Goal: Transaction & Acquisition: Book appointment/travel/reservation

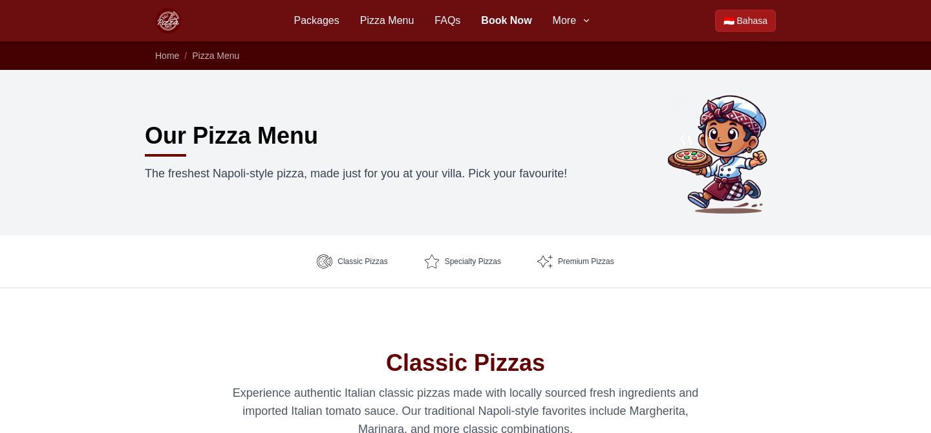
click at [323, 19] on link "Packages" at bounding box center [316, 21] width 45 height 16
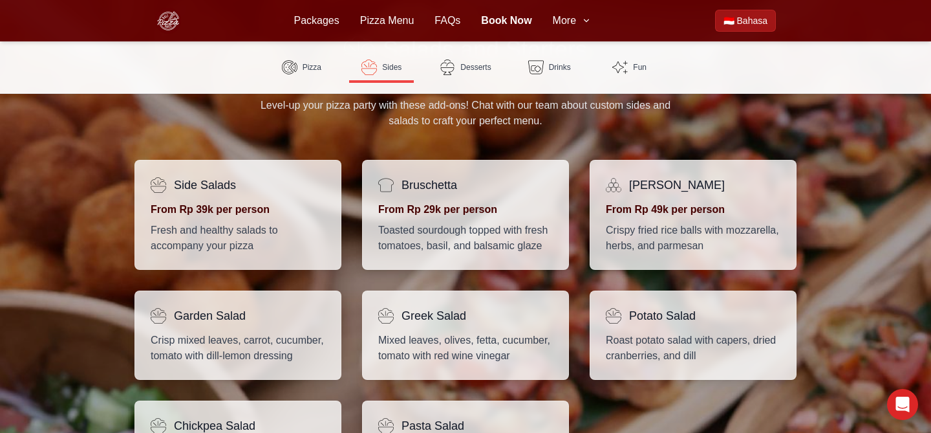
scroll to position [920, 0]
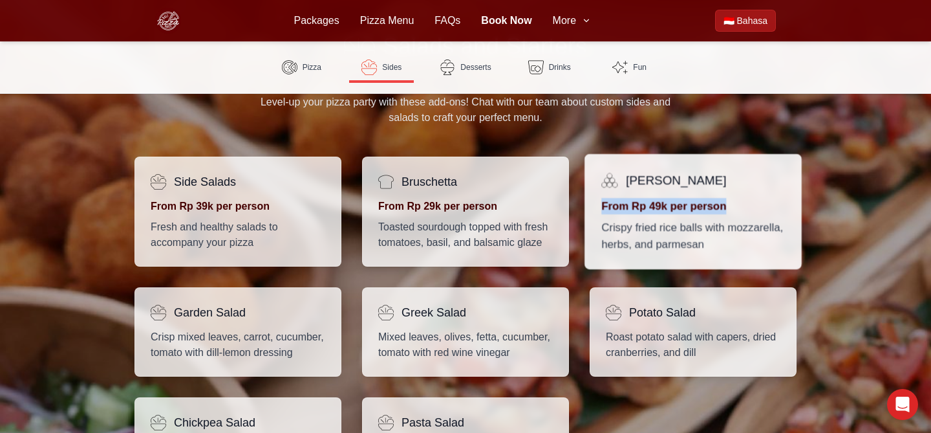
drag, startPoint x: 762, startPoint y: 208, endPoint x: 597, endPoint y: 206, distance: 164.3
click at [597, 206] on div "Arancini From Rp 49k per person Crispy fried rice balls with mozzarella, herbs,…" at bounding box center [693, 212] width 217 height 116
copy p "From Rp 49k per person"
